Goal: Task Accomplishment & Management: Manage account settings

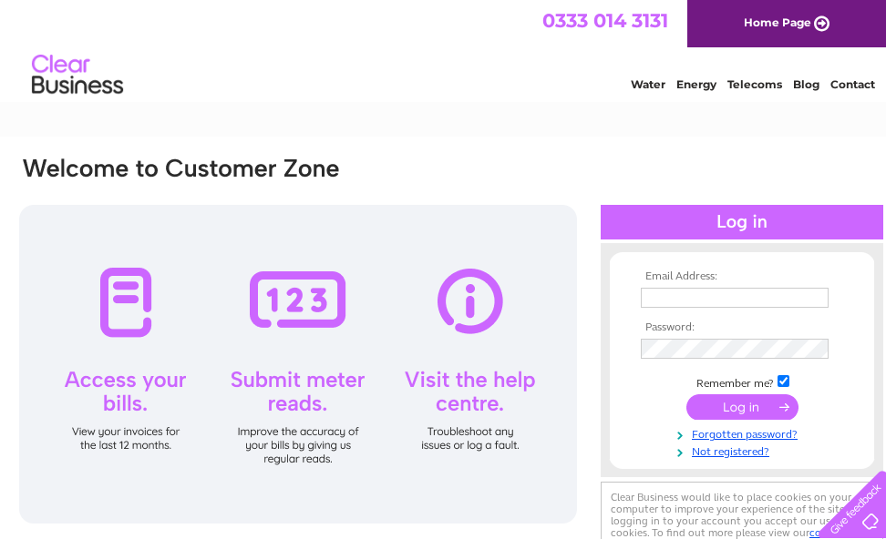
type input "[EMAIL_ADDRESS][DOMAIN_NAME]"
click at [751, 406] on input "submit" at bounding box center [742, 407] width 112 height 26
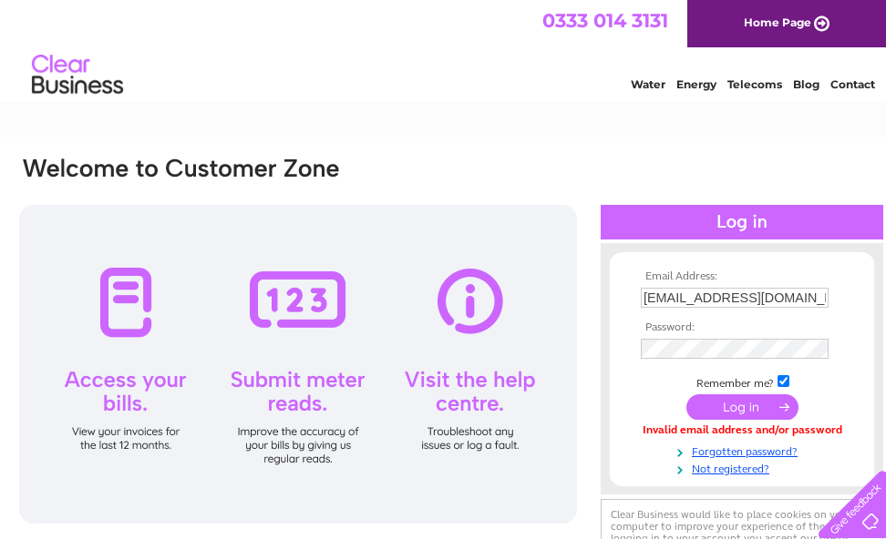
click at [751, 406] on input "submit" at bounding box center [742, 407] width 112 height 26
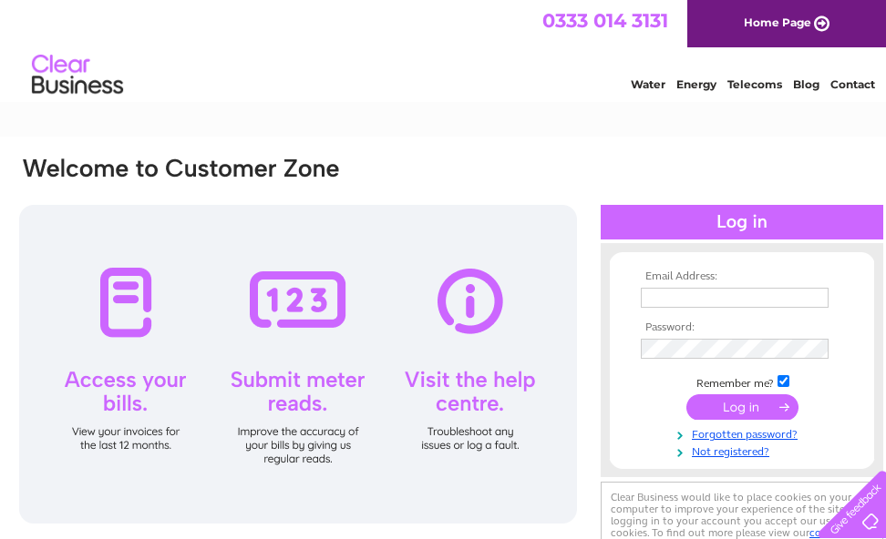
type input "[EMAIL_ADDRESS][DOMAIN_NAME]"
click at [741, 402] on input "submit" at bounding box center [742, 407] width 112 height 26
